Goal: Communication & Community: Answer question/provide support

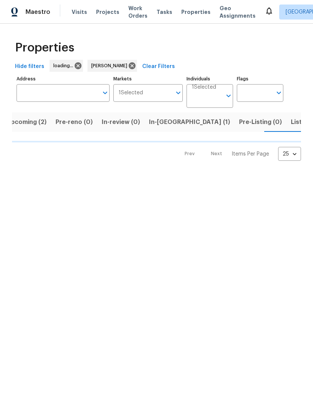
scroll to position [0, 11]
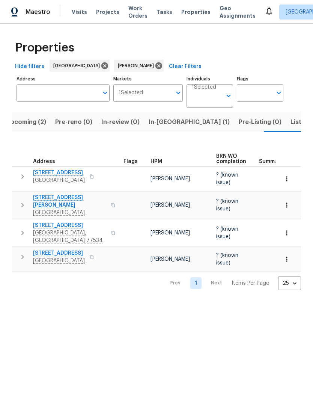
click at [74, 195] on span "[STREET_ADDRESS][PERSON_NAME]" at bounding box center [69, 201] width 73 height 15
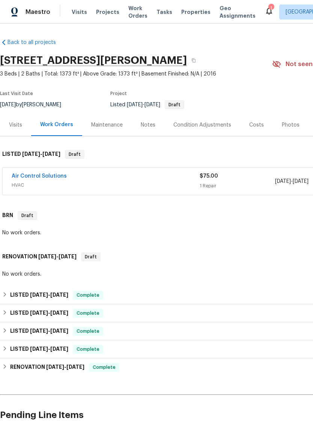
click at [54, 174] on link "Air Control Solutions" at bounding box center [39, 176] width 55 height 5
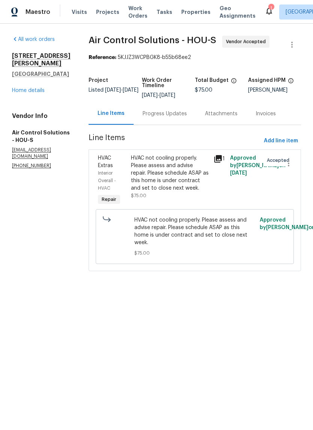
click at [187, 118] on div "Progress Updates" at bounding box center [165, 114] width 44 height 8
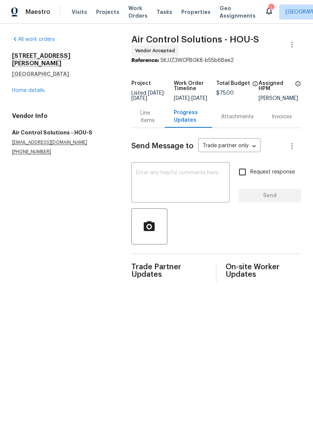
click at [206, 185] on textarea at bounding box center [180, 183] width 89 height 26
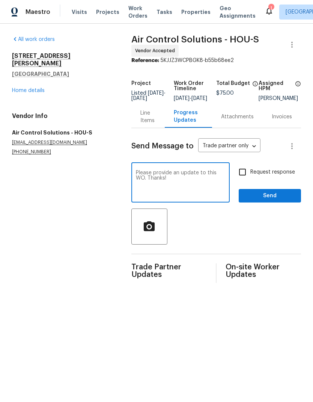
type textarea "Please provide an update to this WO. Thanks!"
click at [246, 175] on input "Request response" at bounding box center [243, 172] width 16 height 16
checkbox input "true"
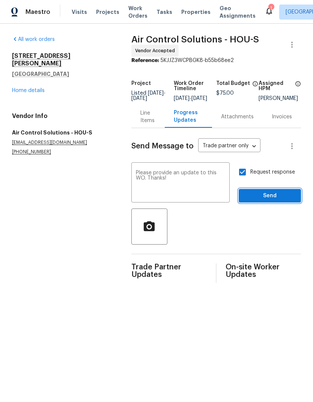
click at [278, 200] on span "Send" at bounding box center [270, 195] width 50 height 9
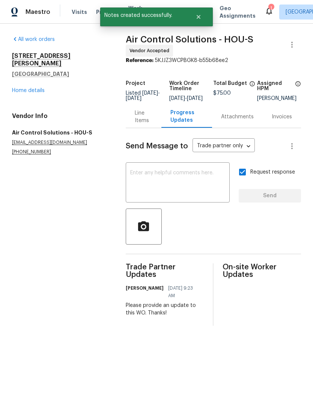
click at [198, 20] on icon "Close" at bounding box center [199, 17] width 6 height 6
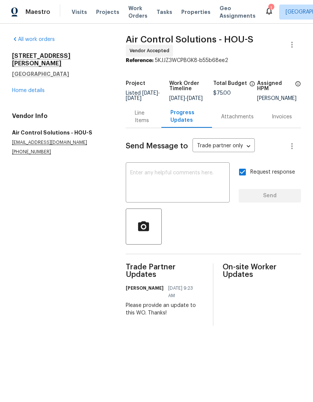
click at [265, 15] on icon at bounding box center [269, 10] width 9 height 9
